Goal: Task Accomplishment & Management: Use online tool/utility

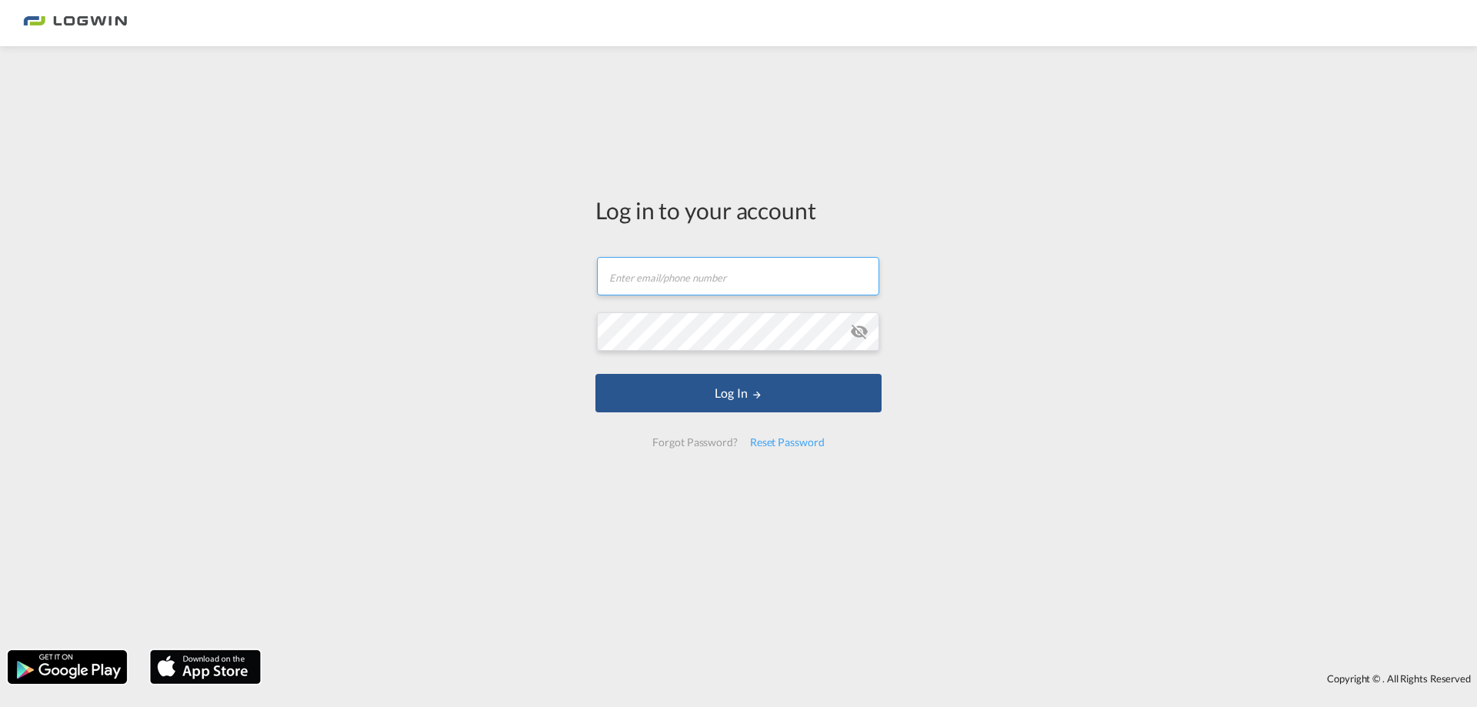
click at [735, 276] on input "text" at bounding box center [738, 276] width 282 height 38
type input "[PERSON_NAME][EMAIL_ADDRESS][PERSON_NAME][DOMAIN_NAME]"
click at [595, 374] on button "Log In" at bounding box center [738, 393] width 286 height 38
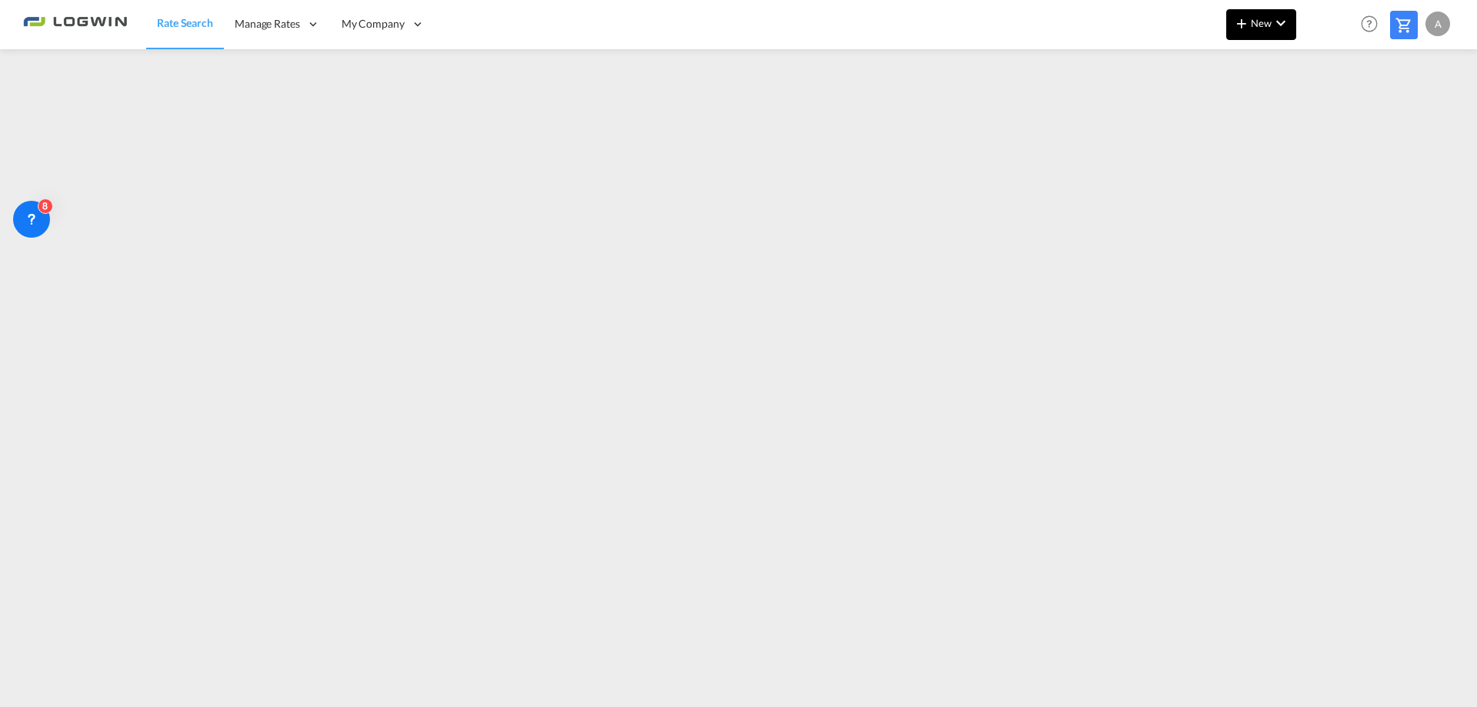
click at [1264, 26] on span "New" at bounding box center [1261, 23] width 58 height 12
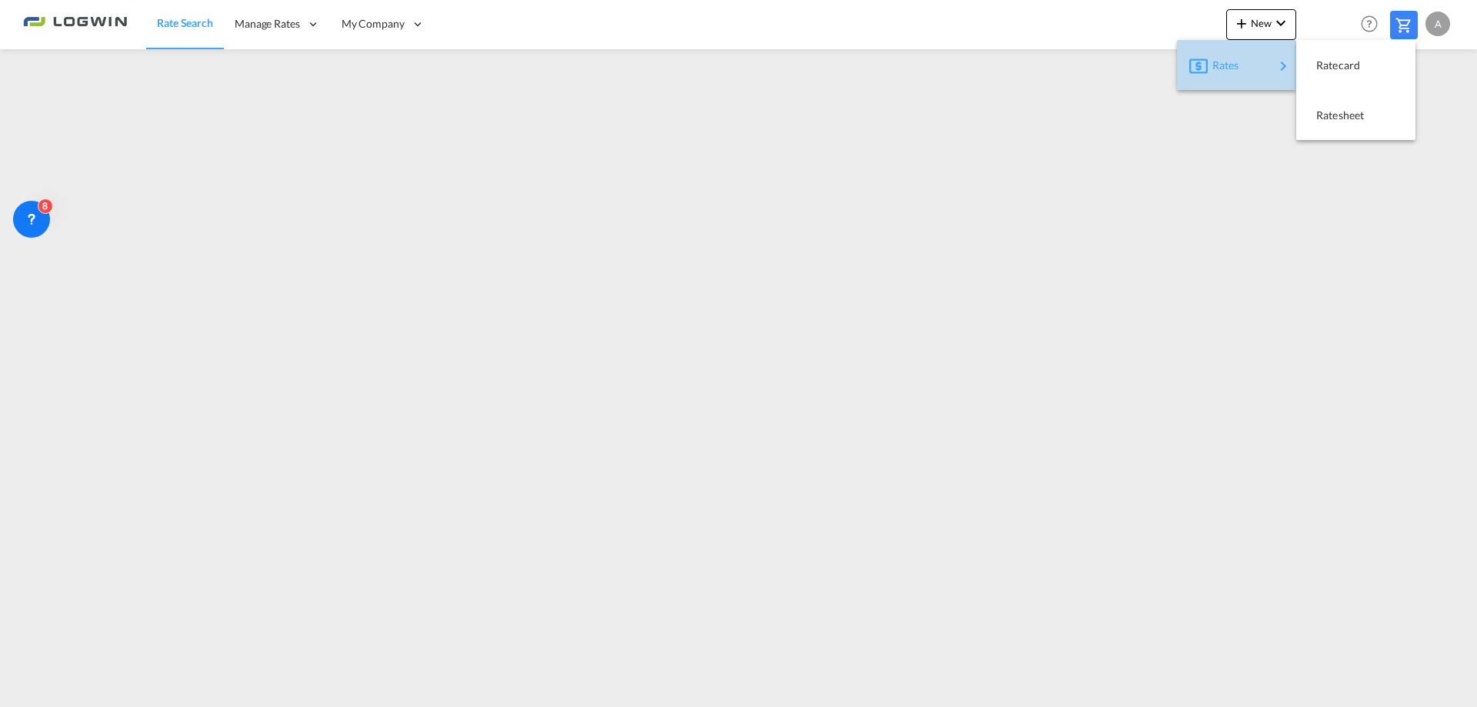
click at [1227, 75] on span "Rates" at bounding box center [1221, 65] width 18 height 31
click at [1333, 120] on span "Ratesheet" at bounding box center [1324, 115] width 17 height 31
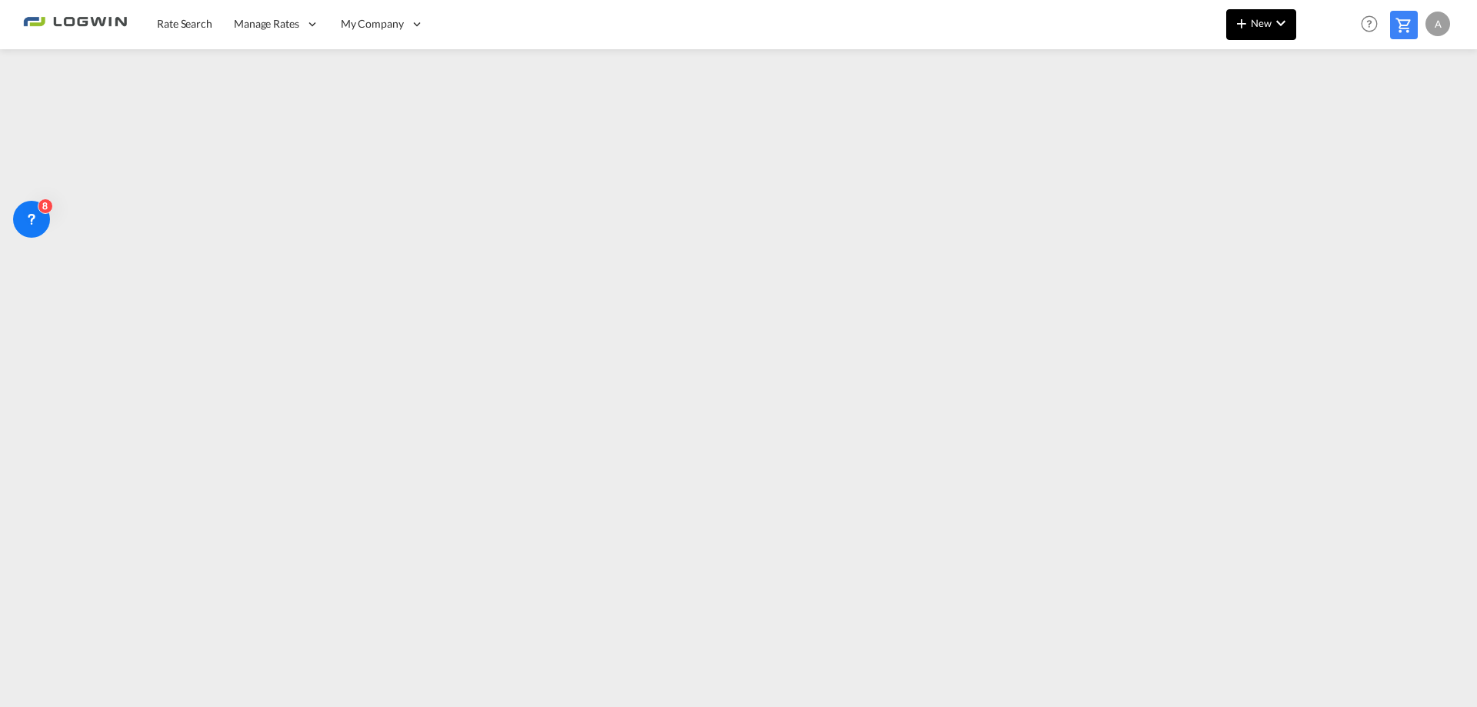
click at [1254, 25] on span "New" at bounding box center [1261, 23] width 58 height 12
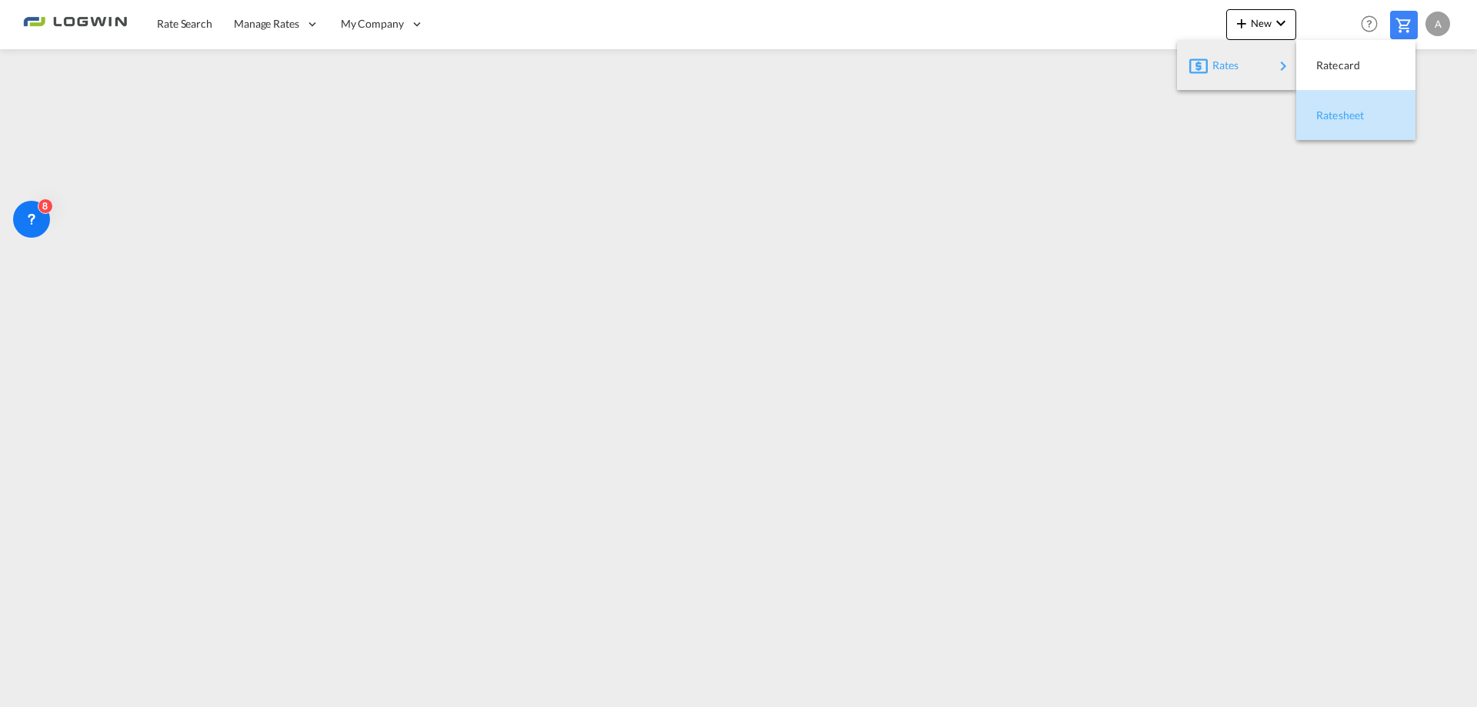
click at [1330, 123] on span "Ratesheet" at bounding box center [1324, 115] width 17 height 31
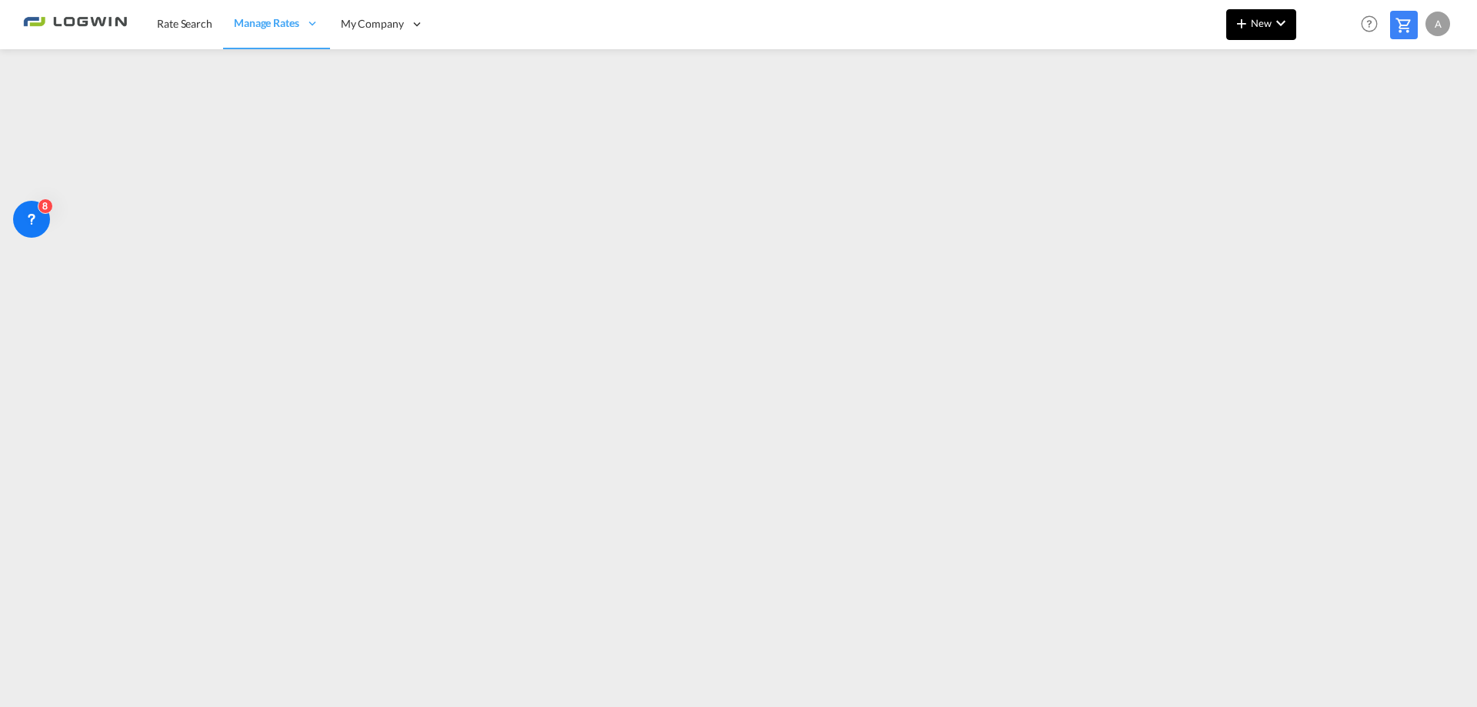
click at [1275, 25] on md-icon "icon-chevron-down" at bounding box center [1280, 23] width 18 height 18
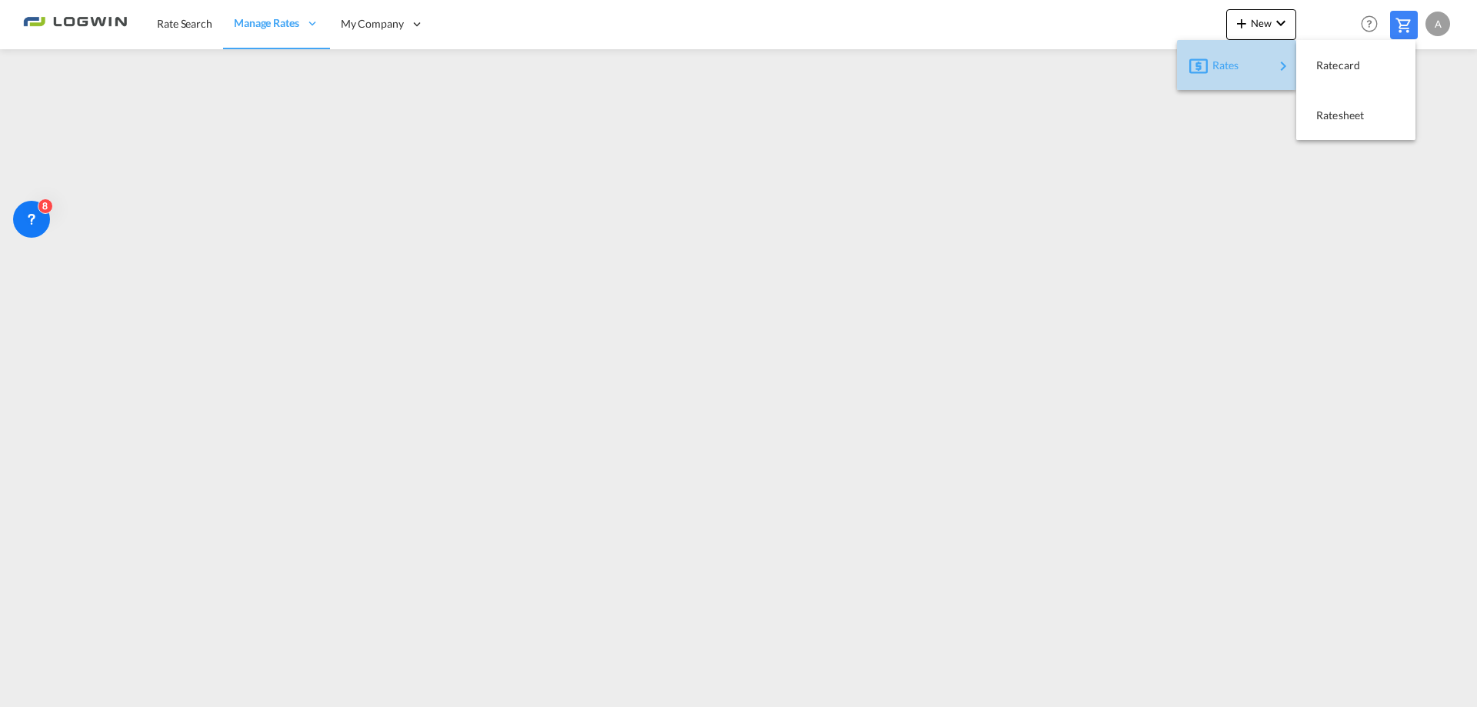
click at [1260, 62] on div "Rates" at bounding box center [1243, 65] width 62 height 38
click at [1333, 118] on span "Ratesheet" at bounding box center [1324, 115] width 17 height 31
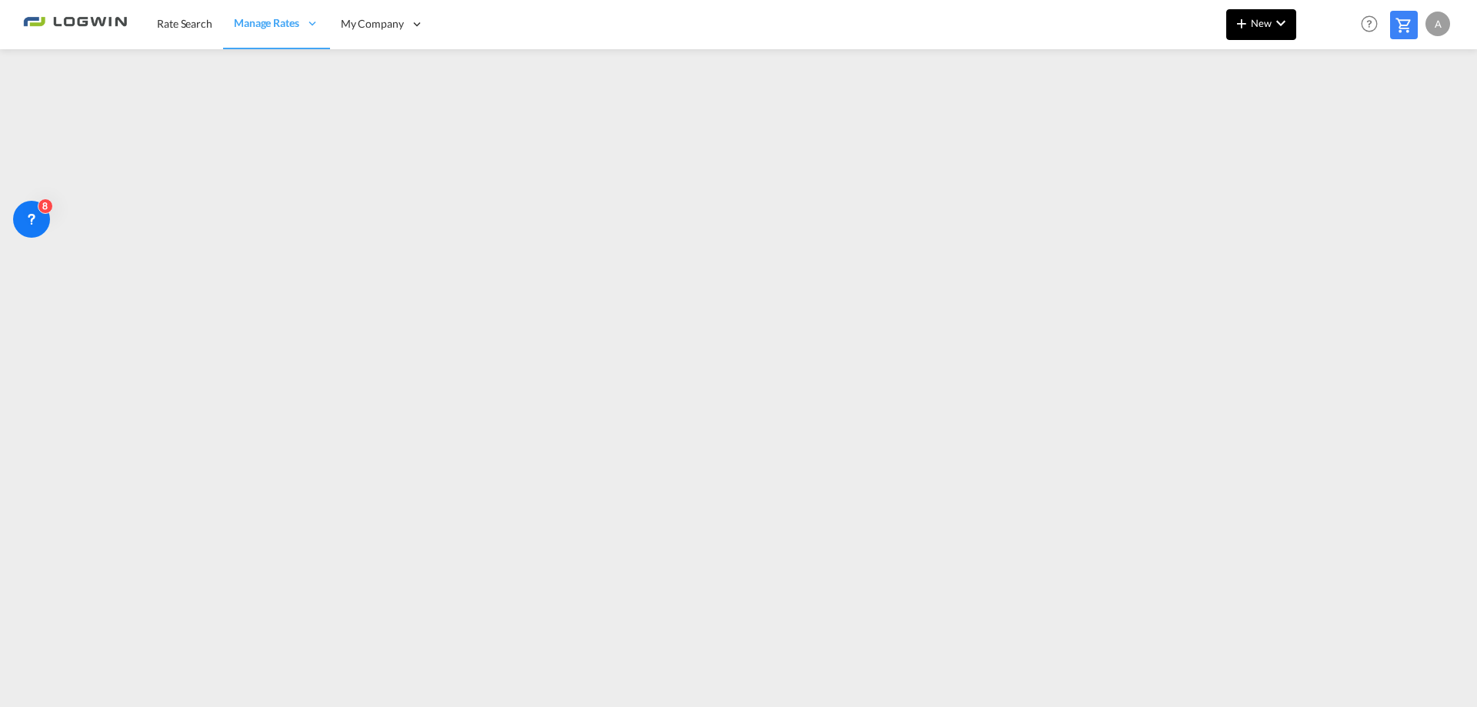
click at [1242, 28] on md-icon "icon-plus 400-fg" at bounding box center [1241, 23] width 18 height 18
click at [1333, 117] on span "Ratesheet" at bounding box center [1324, 115] width 17 height 31
click at [207, 22] on span "Rate Search" at bounding box center [184, 23] width 55 height 13
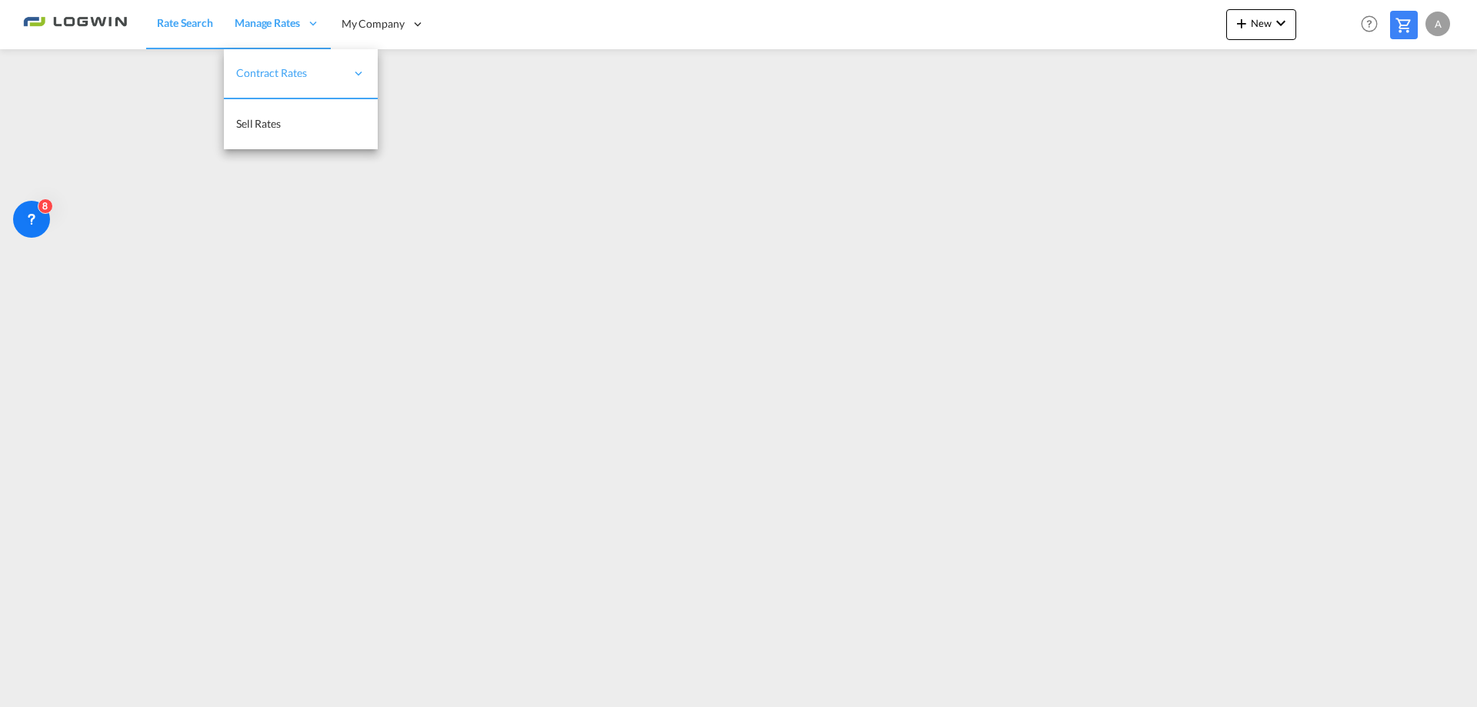
click at [270, 25] on span "Manage Rates" at bounding box center [267, 22] width 65 height 15
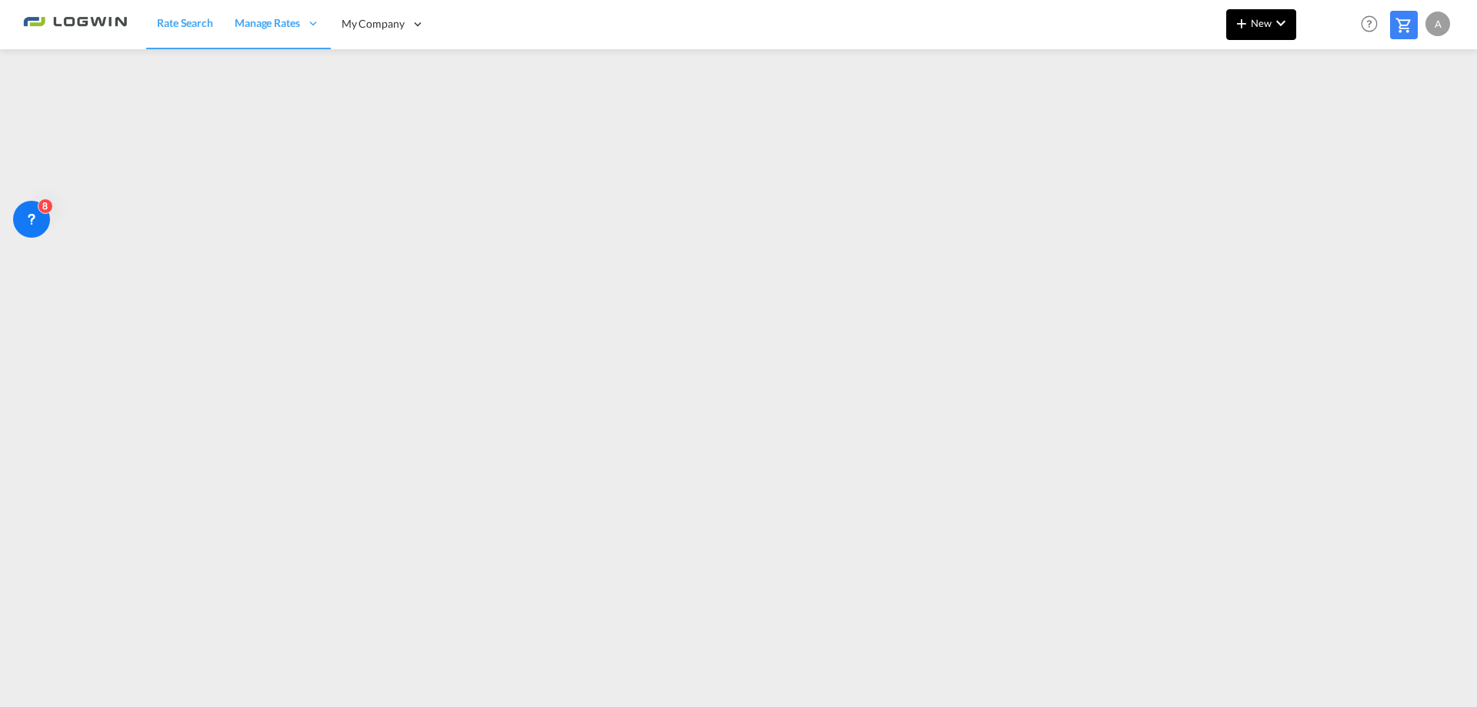
click at [1271, 25] on md-icon "icon-chevron-down" at bounding box center [1280, 23] width 18 height 18
click at [1347, 123] on div "Ratesheet" at bounding box center [1344, 115] width 57 height 38
click at [1273, 16] on md-icon "icon-chevron-down" at bounding box center [1280, 23] width 18 height 18
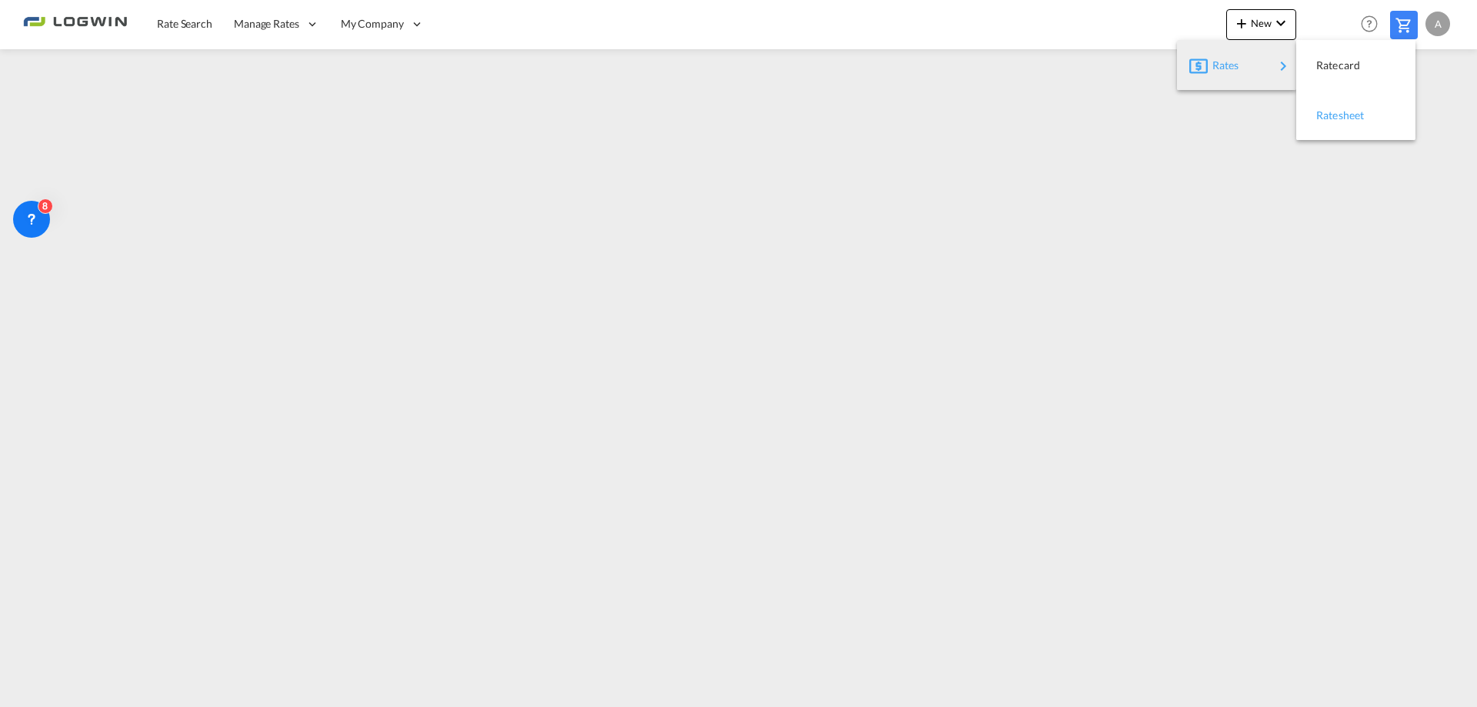
click at [1333, 115] on span "Ratesheet" at bounding box center [1324, 115] width 17 height 31
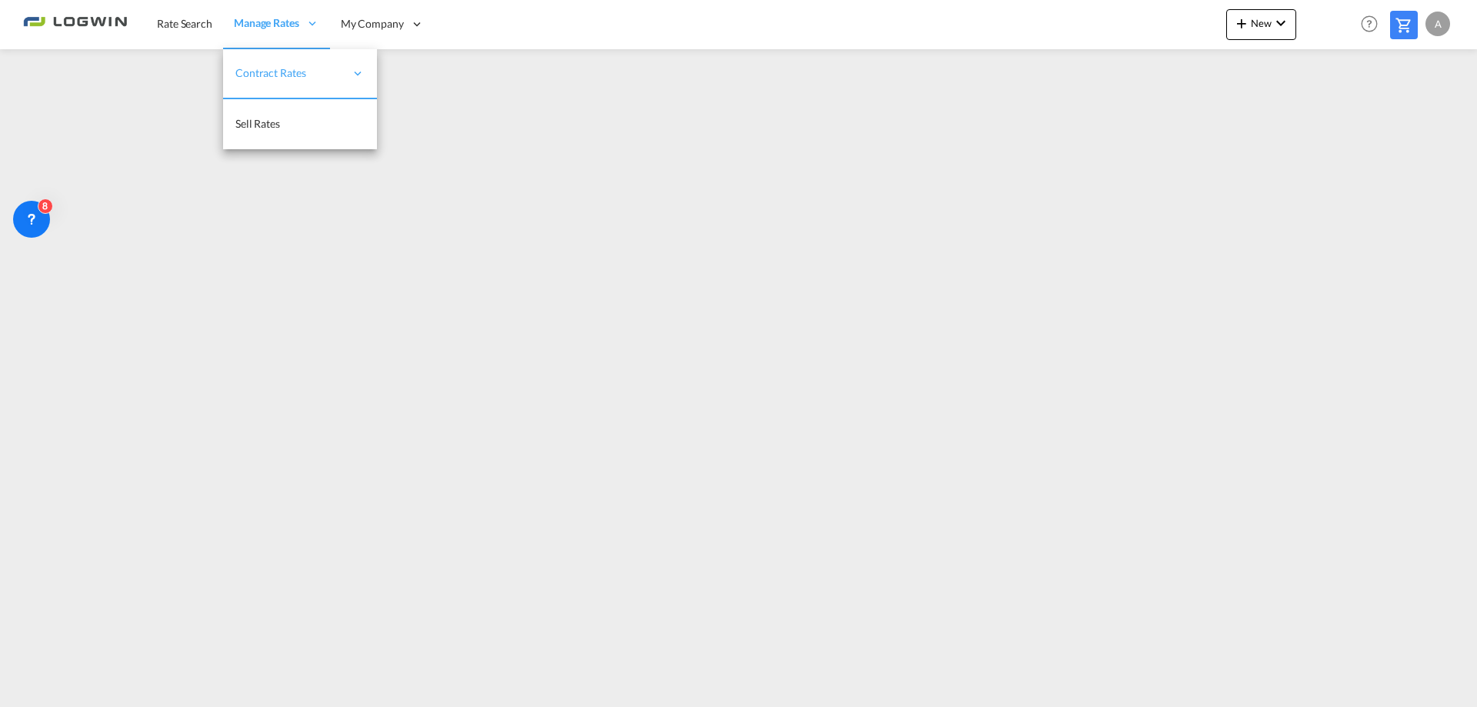
click at [271, 23] on span "Manage Rates" at bounding box center [266, 22] width 65 height 15
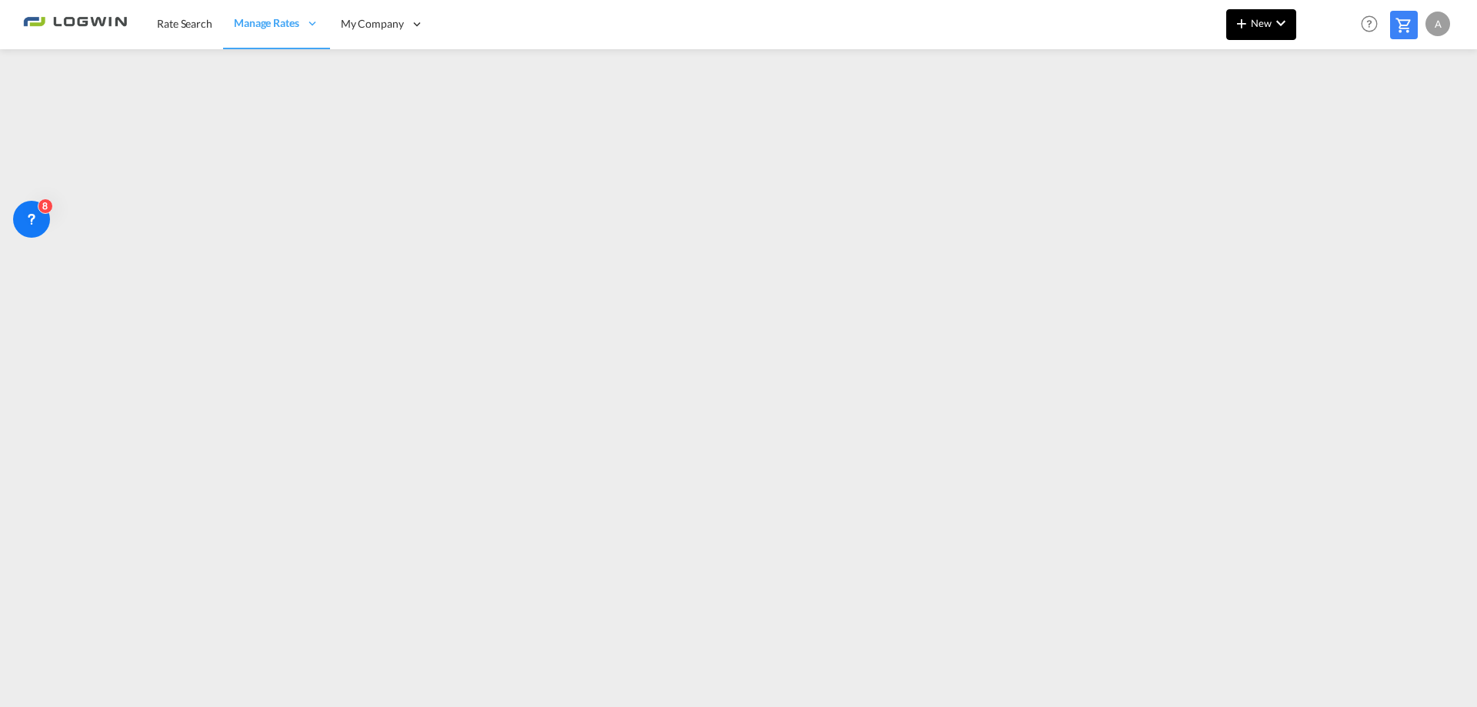
click at [1282, 21] on md-icon "icon-chevron-down" at bounding box center [1280, 23] width 18 height 18
click at [1333, 115] on span "Ratesheet" at bounding box center [1324, 115] width 17 height 31
click at [1266, 26] on span "New" at bounding box center [1261, 23] width 58 height 12
click at [1330, 122] on span "Ratesheet" at bounding box center [1324, 115] width 17 height 31
click at [1266, 19] on span "New" at bounding box center [1261, 23] width 58 height 12
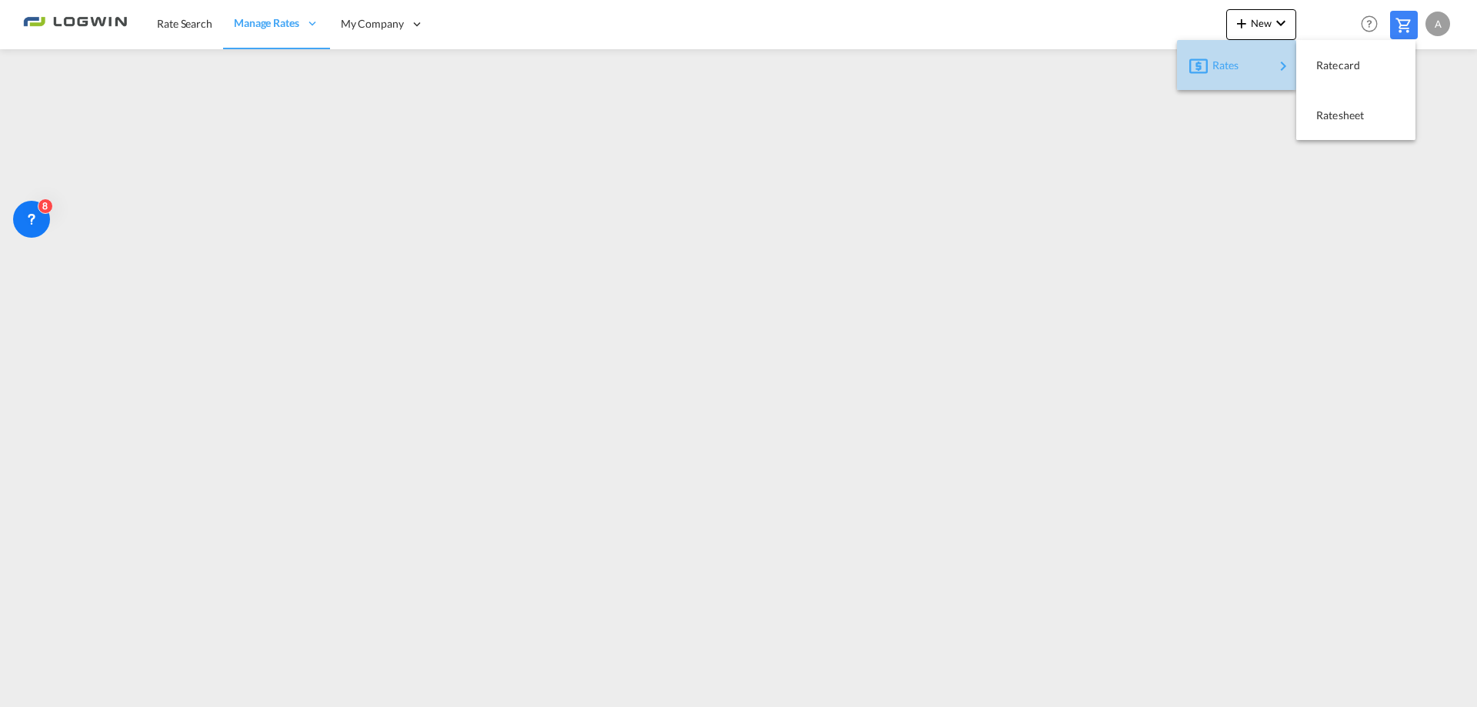
click at [1207, 85] on button "Rates" at bounding box center [1236, 65] width 119 height 50
click at [1333, 119] on span "Ratesheet" at bounding box center [1324, 115] width 17 height 31
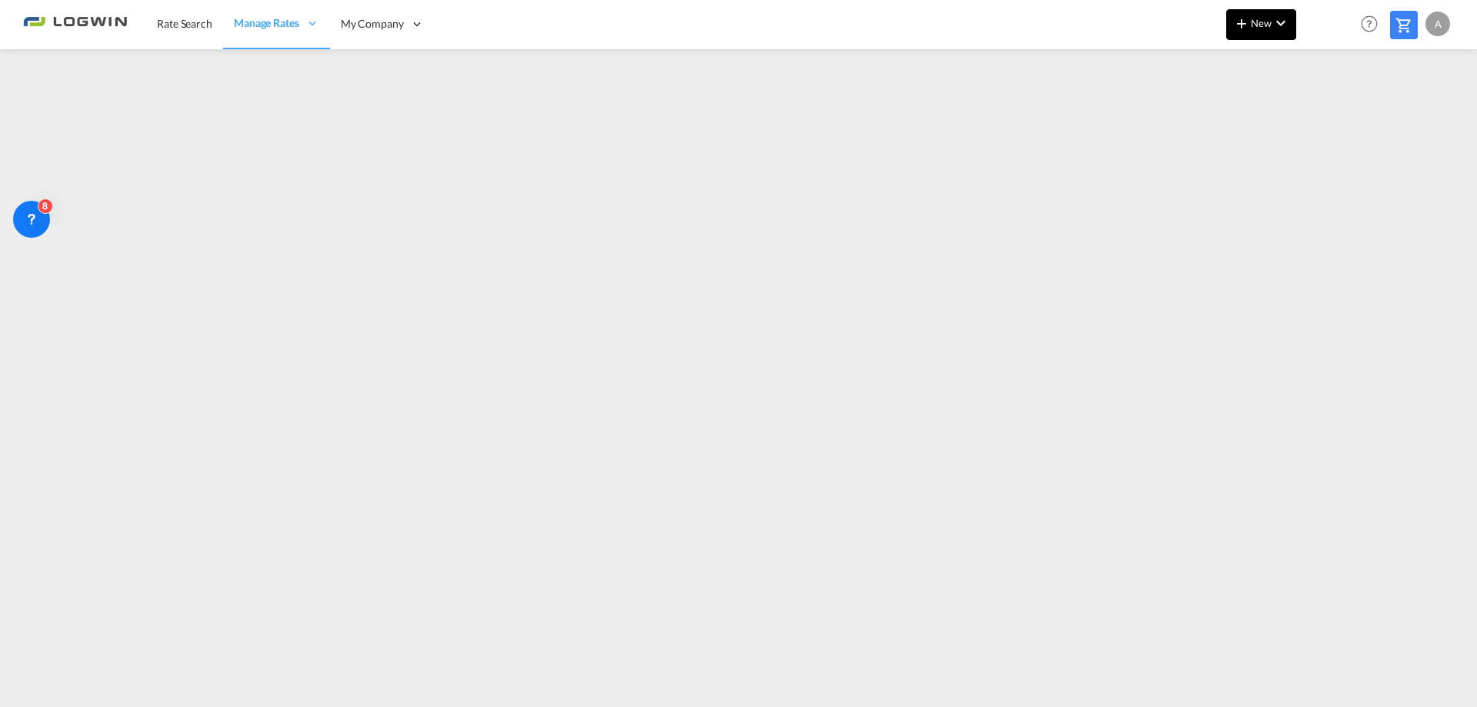
click at [1262, 35] on button "New" at bounding box center [1261, 24] width 70 height 31
click at [1341, 108] on div "Ratesheet" at bounding box center [1344, 115] width 57 height 38
click at [1263, 24] on span "New" at bounding box center [1261, 23] width 58 height 12
click at [1333, 119] on span "Ratesheet" at bounding box center [1324, 115] width 17 height 31
click at [1270, 29] on button "New" at bounding box center [1261, 24] width 70 height 31
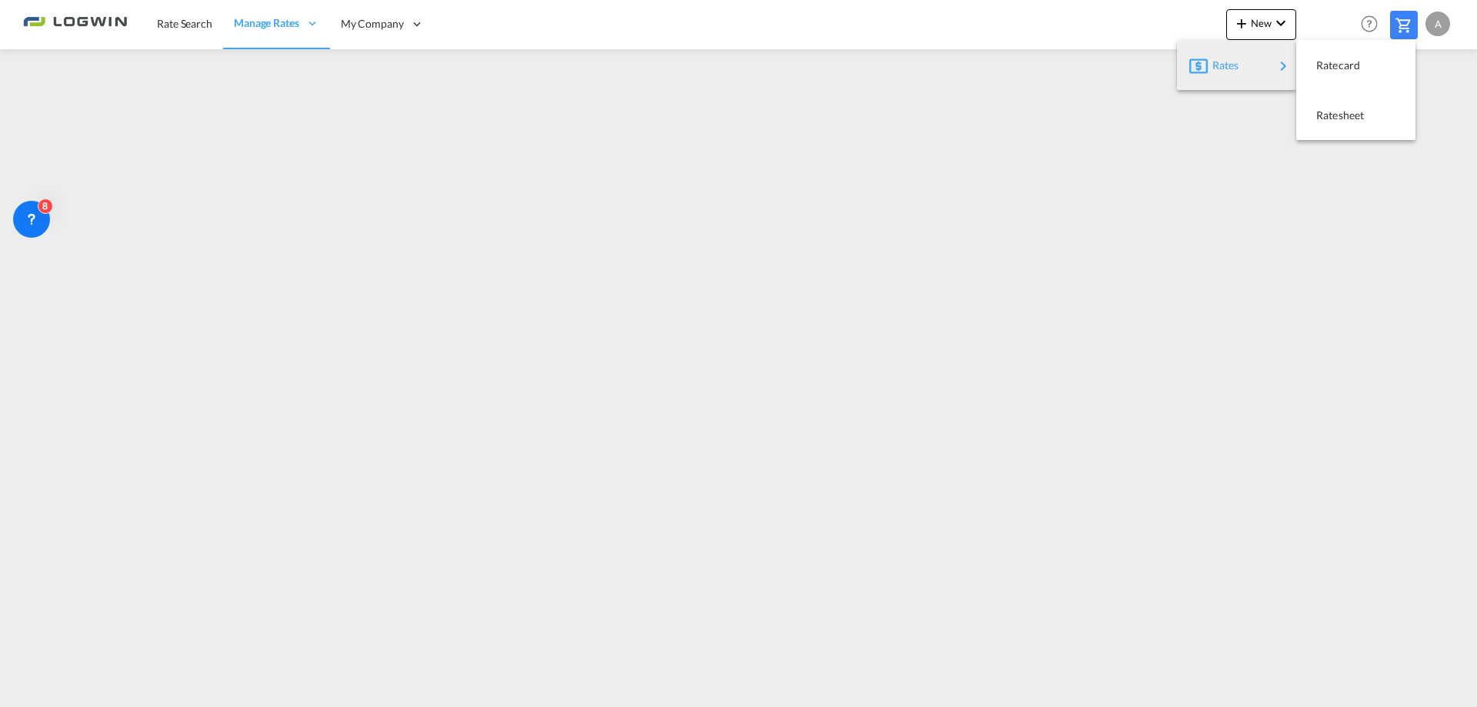
click at [1255, 62] on div "Rates" at bounding box center [1243, 65] width 62 height 38
click at [1356, 122] on div "Ratesheet" at bounding box center [1344, 115] width 57 height 38
click at [1262, 15] on button "New" at bounding box center [1261, 24] width 70 height 31
click at [1336, 125] on div "Ratesheet" at bounding box center [1344, 115] width 57 height 38
click at [1258, 35] on button "New" at bounding box center [1261, 24] width 70 height 31
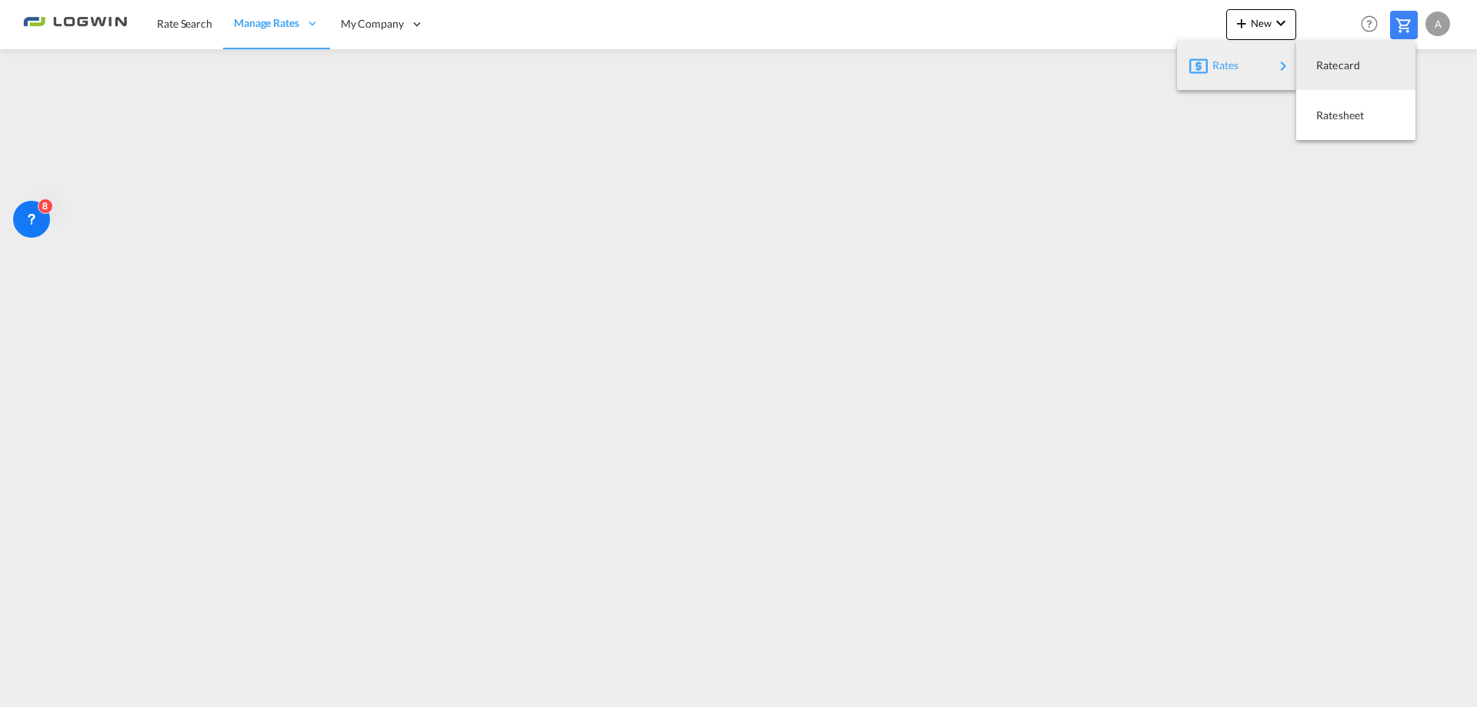
click at [1256, 63] on div "Rates" at bounding box center [1243, 65] width 62 height 38
click at [1333, 119] on span "Ratesheet" at bounding box center [1324, 115] width 17 height 31
click at [1246, 32] on button "New" at bounding box center [1261, 24] width 70 height 31
click at [1323, 118] on span "Ratesheet" at bounding box center [1324, 115] width 17 height 31
click at [1261, 22] on span "New" at bounding box center [1261, 23] width 58 height 12
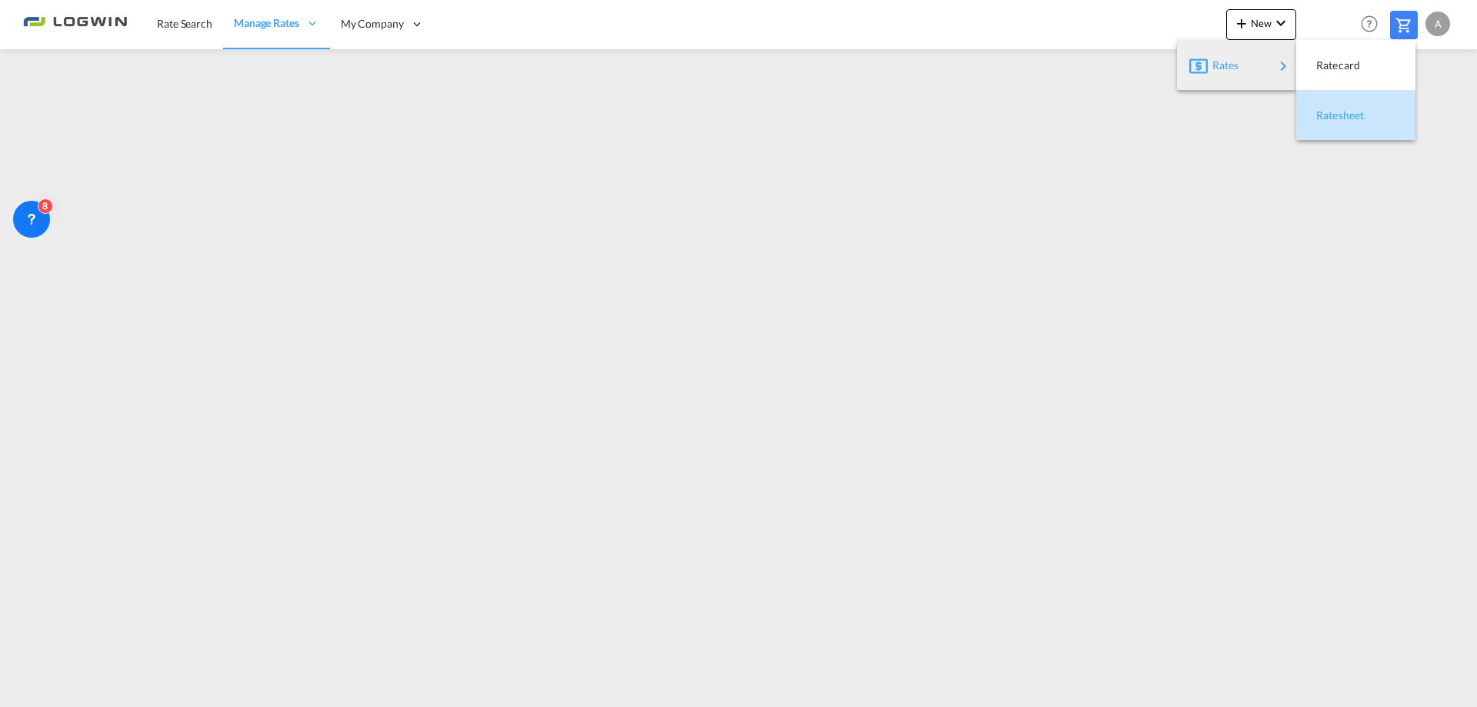
click at [1333, 117] on span "Ratesheet" at bounding box center [1324, 115] width 17 height 31
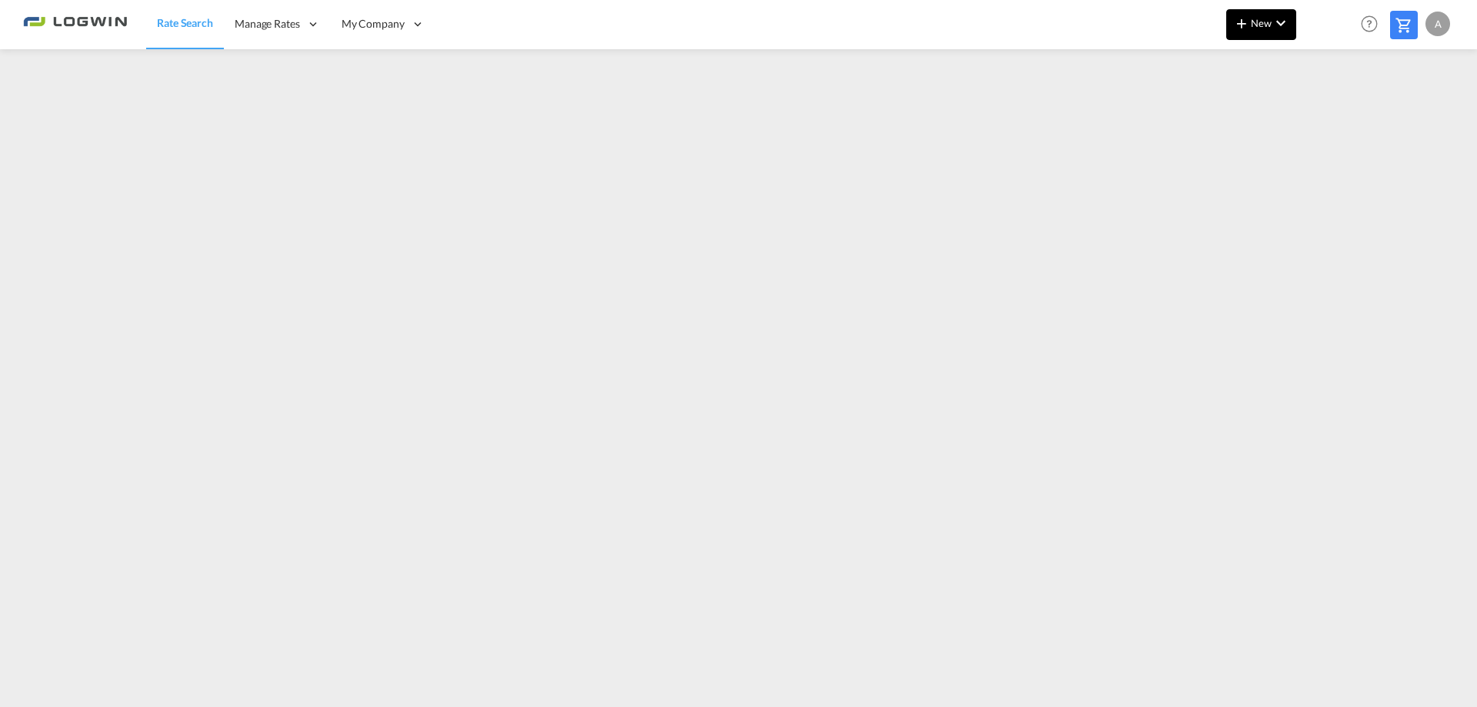
click at [1277, 23] on md-icon "icon-chevron-down" at bounding box center [1280, 23] width 18 height 18
click at [1259, 65] on div "Rates" at bounding box center [1243, 65] width 62 height 38
click at [1333, 116] on span "Ratesheet" at bounding box center [1324, 115] width 17 height 31
click at [1254, 25] on span "New" at bounding box center [1261, 23] width 58 height 12
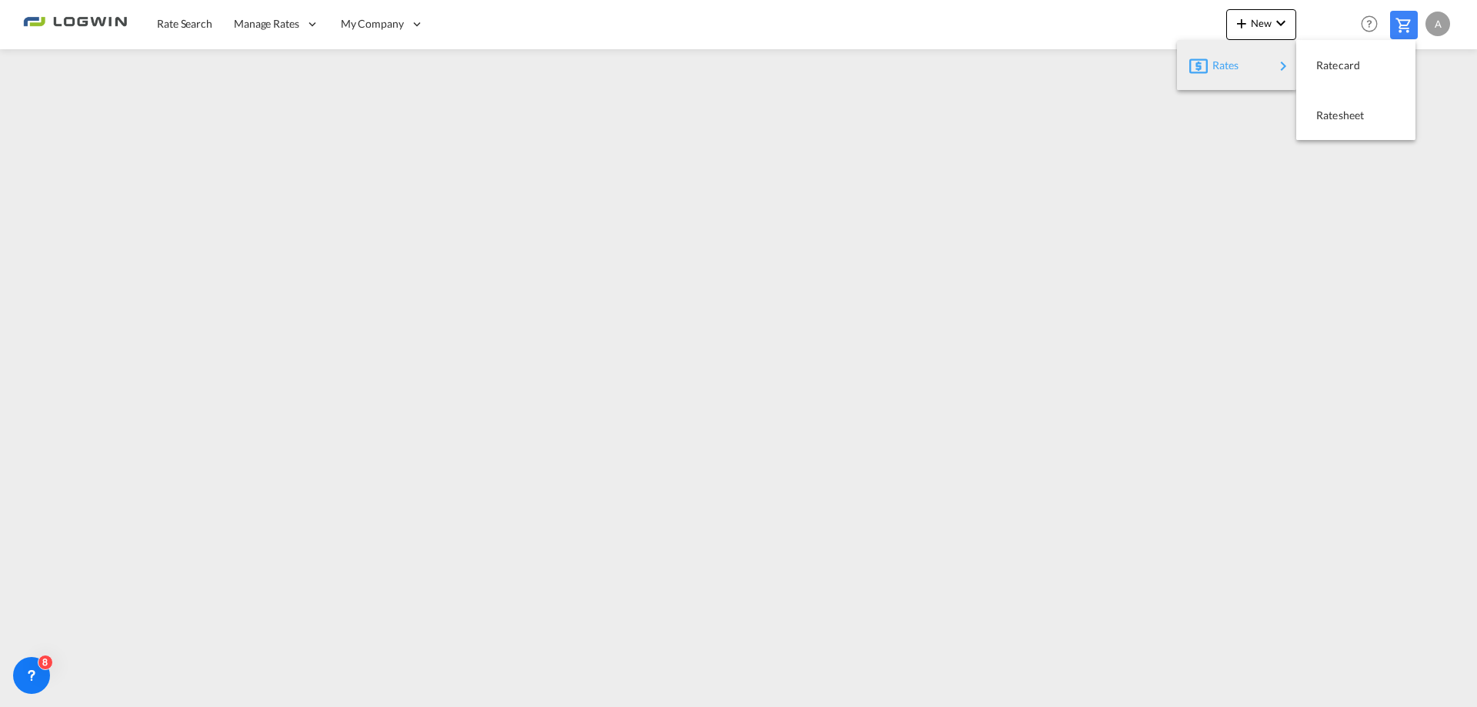
click at [1255, 68] on div "Rates" at bounding box center [1243, 65] width 62 height 38
click at [1333, 110] on span "Ratesheet" at bounding box center [1324, 115] width 17 height 31
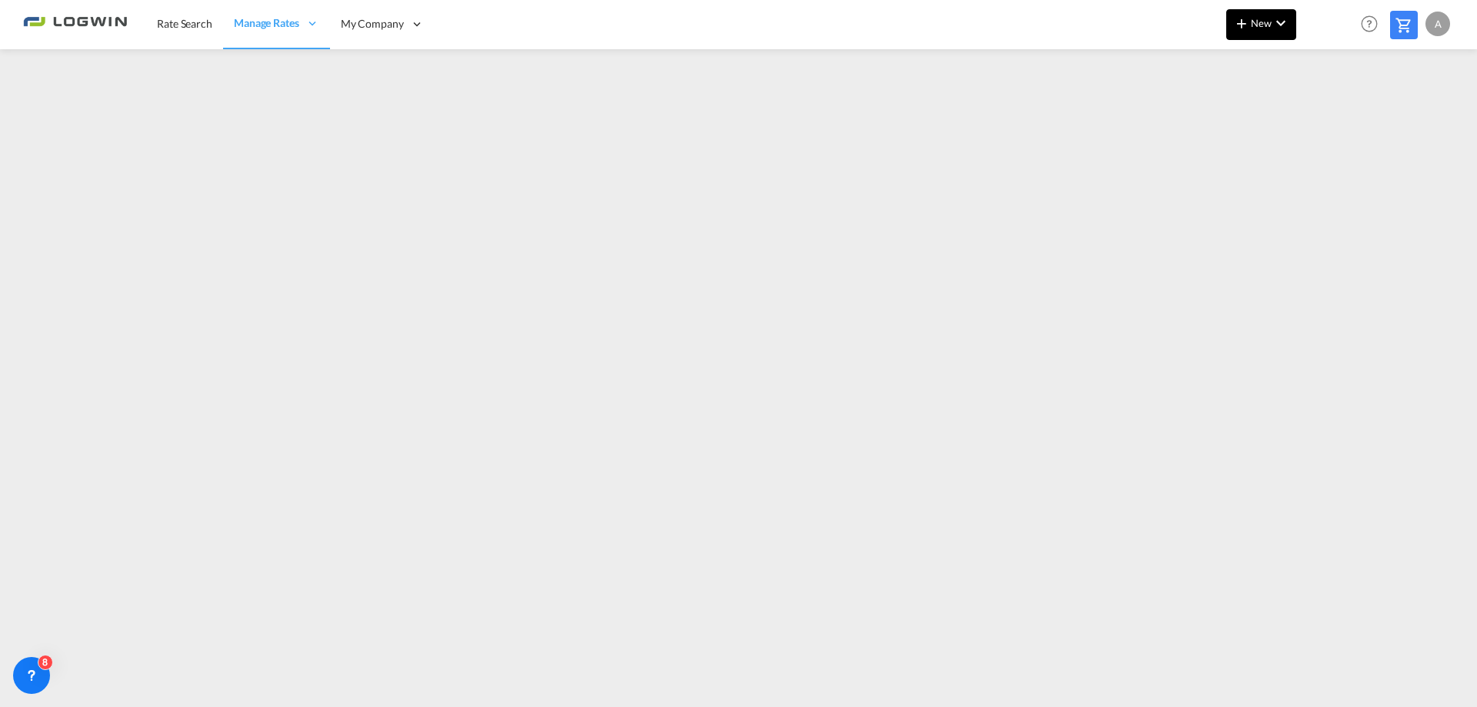
click at [1268, 24] on span "New" at bounding box center [1261, 23] width 58 height 12
click at [1333, 120] on span "Ratesheet" at bounding box center [1324, 115] width 17 height 31
click at [1273, 23] on md-icon "icon-chevron-down" at bounding box center [1280, 23] width 18 height 18
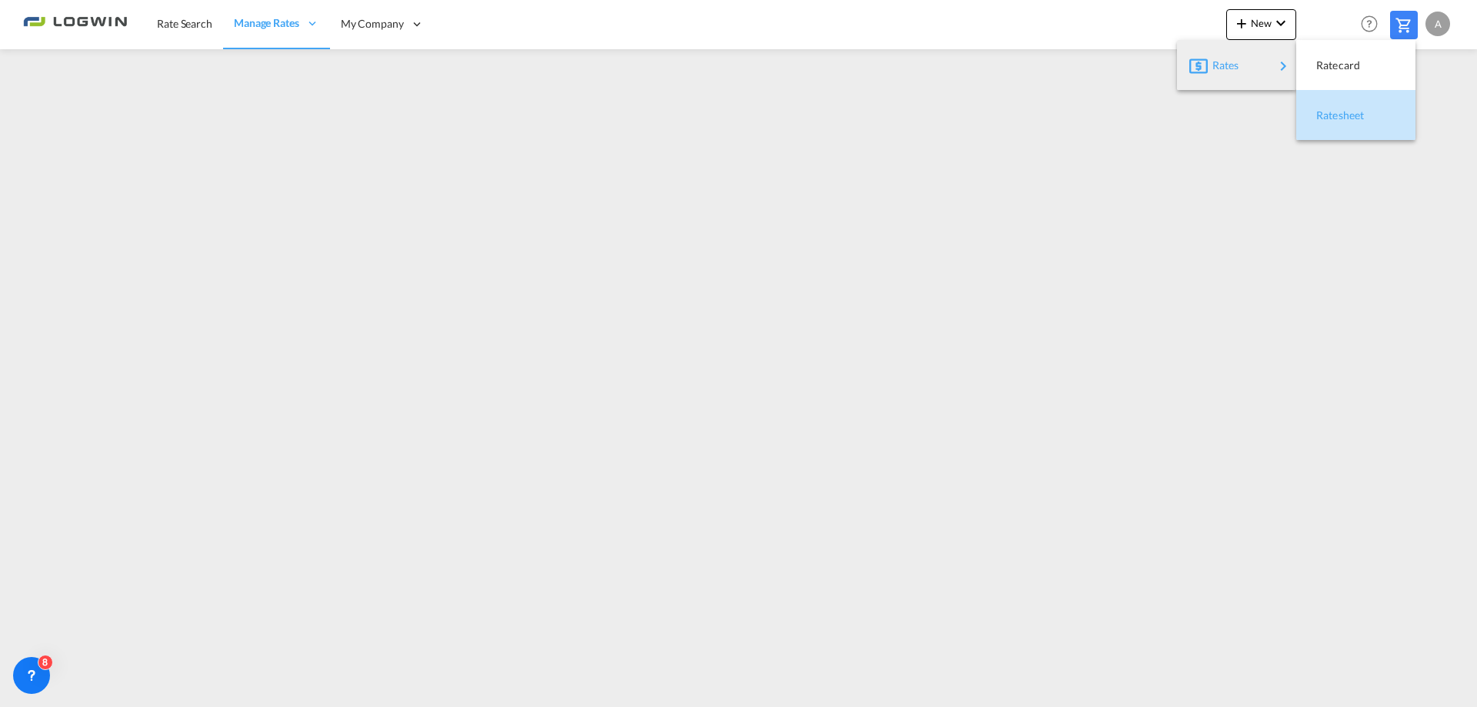
click at [1333, 117] on span "Ratesheet" at bounding box center [1324, 115] width 17 height 31
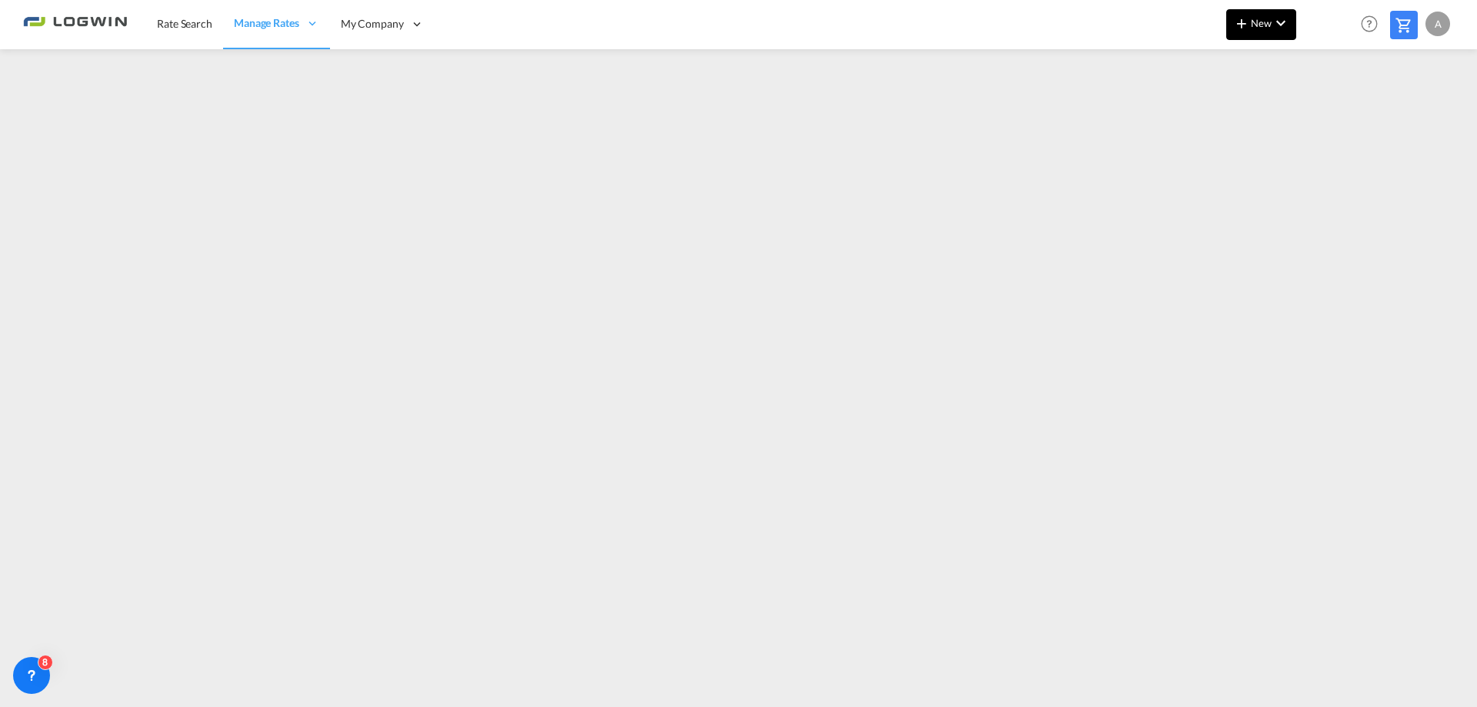
click at [1267, 25] on span "New" at bounding box center [1261, 23] width 58 height 12
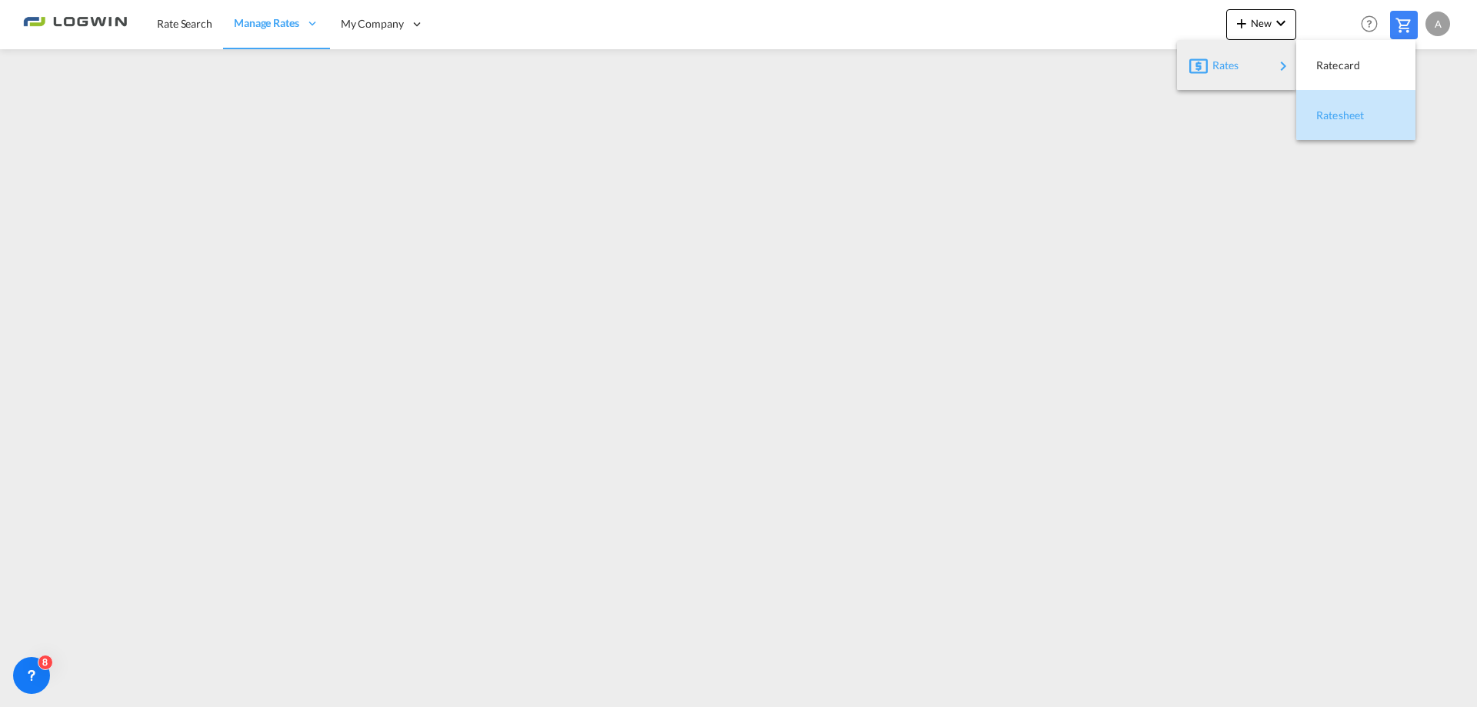
click at [1336, 126] on div "Ratesheet" at bounding box center [1344, 115] width 57 height 38
click at [189, 31] on span "Rate Search" at bounding box center [184, 23] width 55 height 15
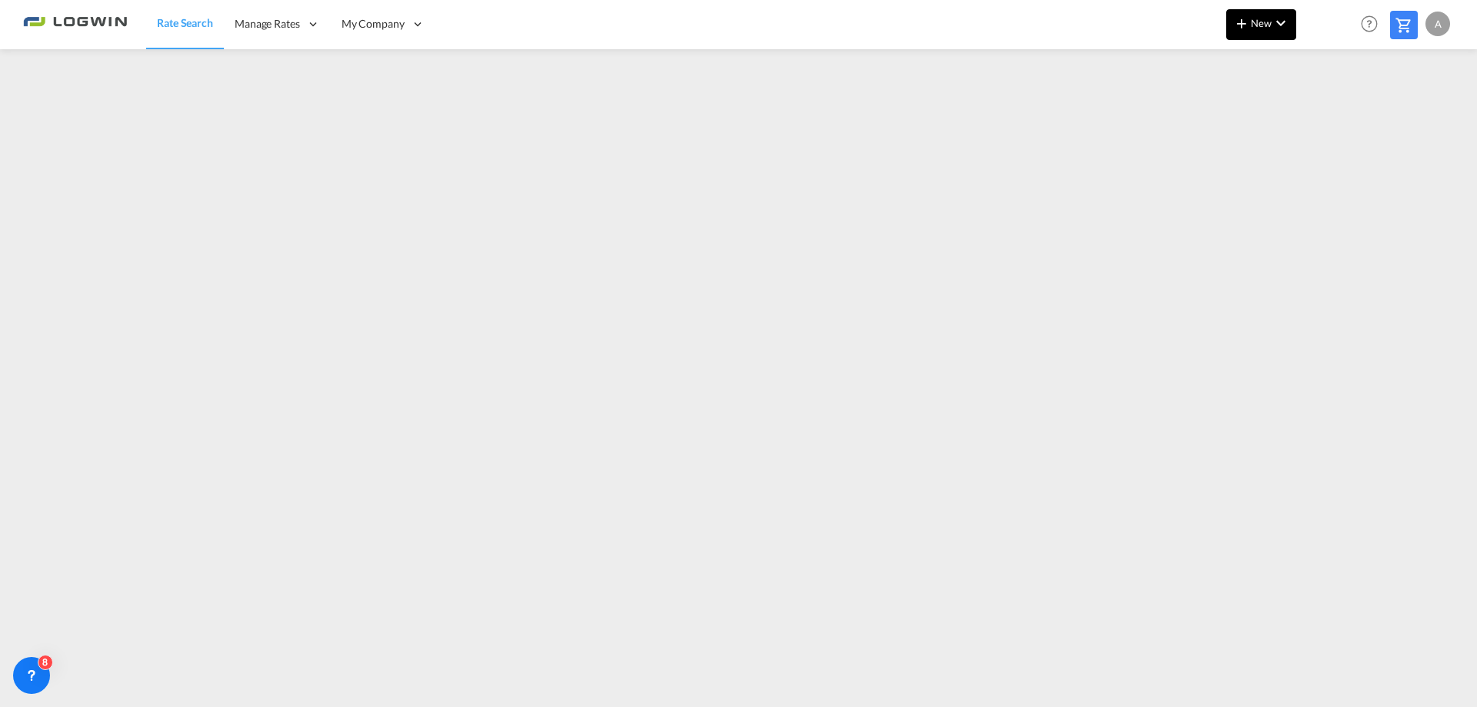
click at [1277, 19] on md-icon "icon-chevron-down" at bounding box center [1280, 23] width 18 height 18
click at [1333, 118] on span "Ratesheet" at bounding box center [1324, 115] width 17 height 31
click at [1271, 32] on button "New" at bounding box center [1261, 24] width 70 height 31
click at [1274, 27] on md-backdrop at bounding box center [738, 353] width 1477 height 707
click at [1281, 27] on md-icon "icon-chevron-down" at bounding box center [1280, 23] width 18 height 18
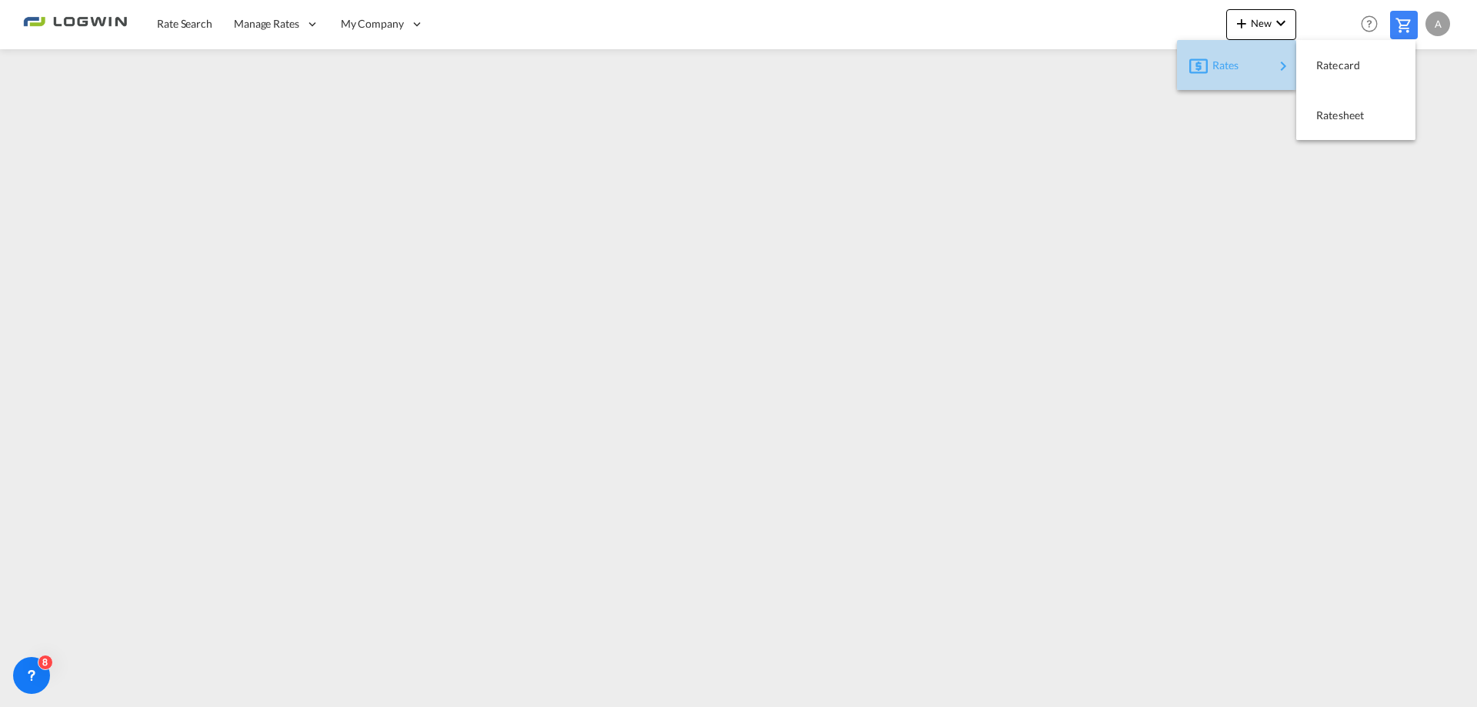
click at [1251, 68] on div "Rates" at bounding box center [1243, 65] width 62 height 38
click at [1333, 116] on span "Ratesheet" at bounding box center [1324, 115] width 17 height 31
